Goal: Information Seeking & Learning: Learn about a topic

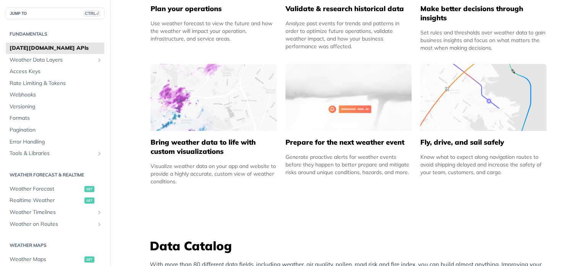
scroll to position [459, 0]
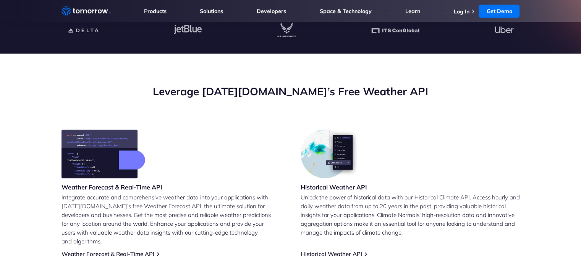
scroll to position [268, 0]
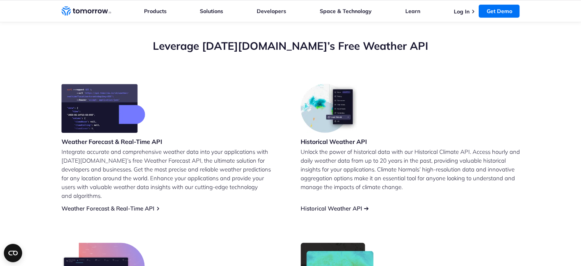
click at [333, 204] on link "Historical Weather API" at bounding box center [332, 207] width 62 height 7
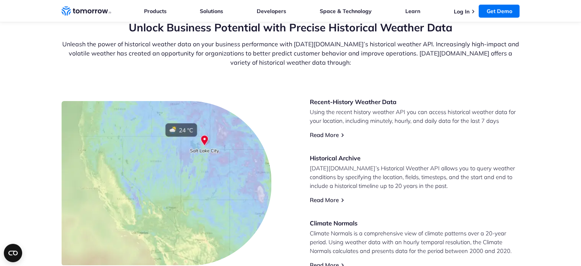
scroll to position [268, 0]
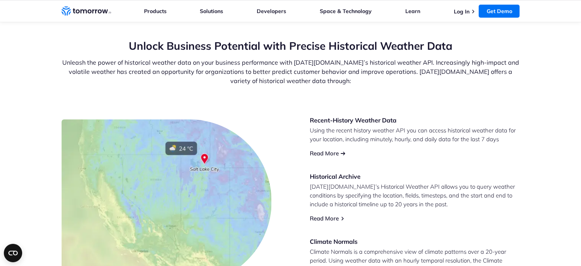
click at [322, 155] on link "Read More" at bounding box center [324, 152] width 29 height 7
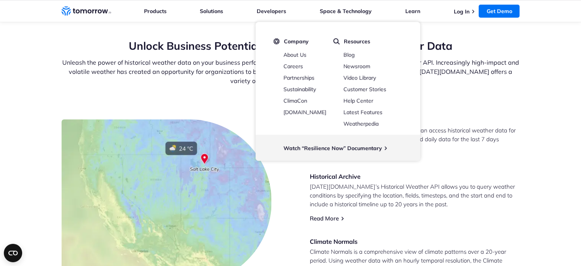
click at [470, 184] on p "Tomorrow.io’s Historical Weather API allows you to query weather conditions by …" at bounding box center [415, 195] width 210 height 26
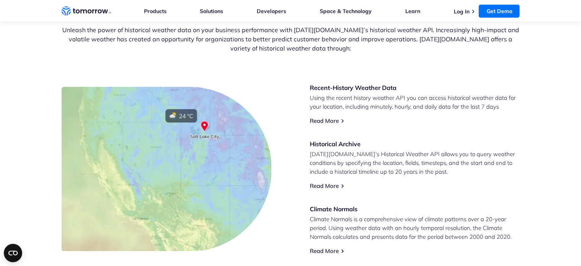
scroll to position [344, 0]
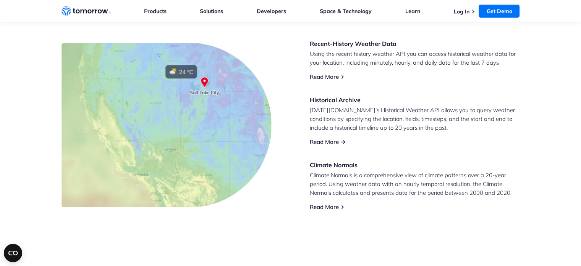
click at [332, 138] on link "Read More" at bounding box center [324, 141] width 29 height 7
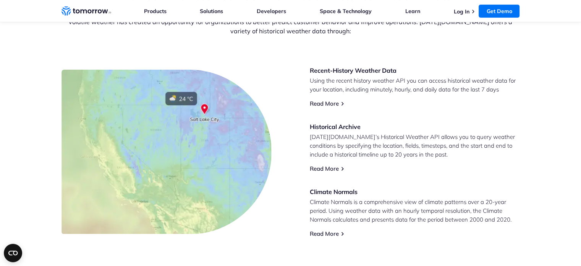
scroll to position [306, 0]
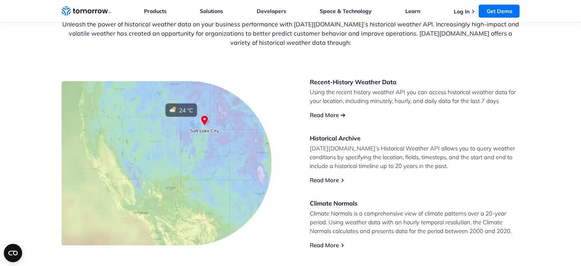
click at [324, 115] on link "Read More" at bounding box center [324, 114] width 29 height 7
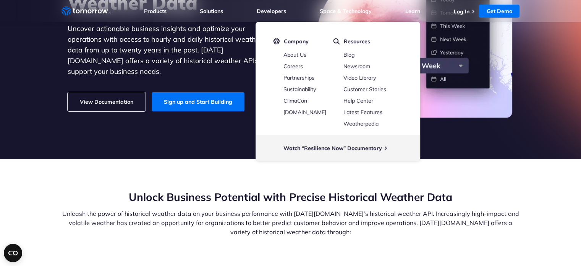
scroll to position [115, 0]
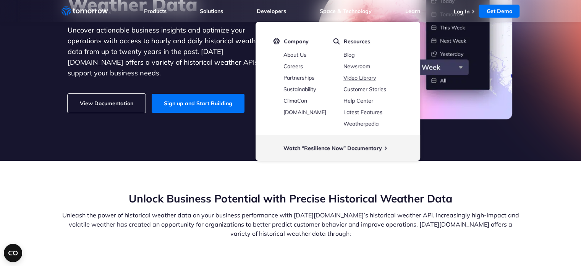
click at [363, 77] on link "Video Library" at bounding box center [360, 77] width 32 height 7
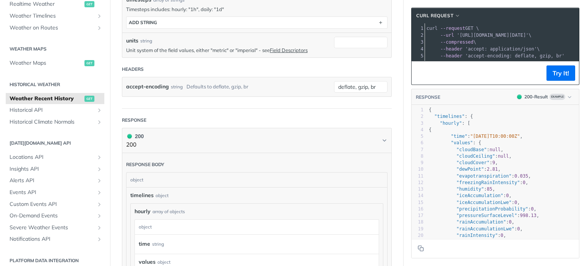
scroll to position [306, 0]
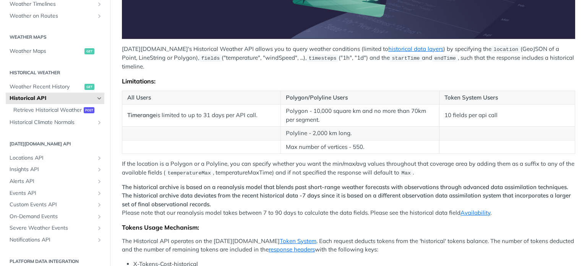
scroll to position [344, 0]
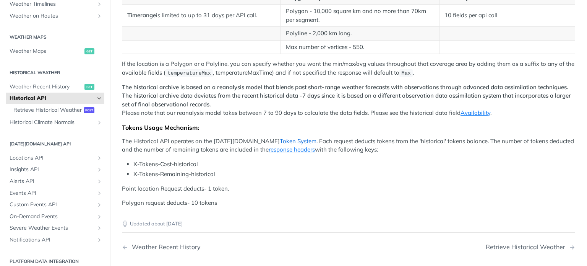
click at [281, 137] on link "Token System" at bounding box center [298, 140] width 37 height 7
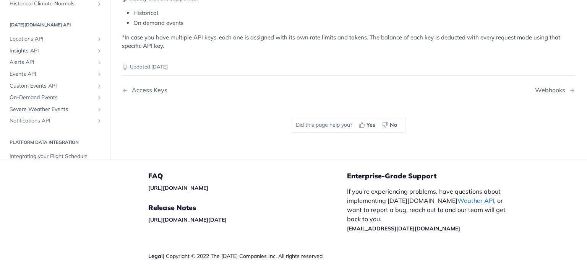
scroll to position [367, 0]
